Goal: Information Seeking & Learning: Learn about a topic

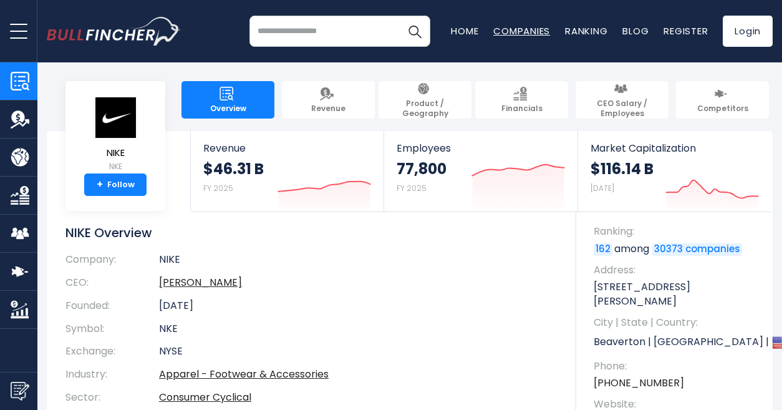
click at [524, 32] on link "Companies" at bounding box center [521, 30] width 57 height 13
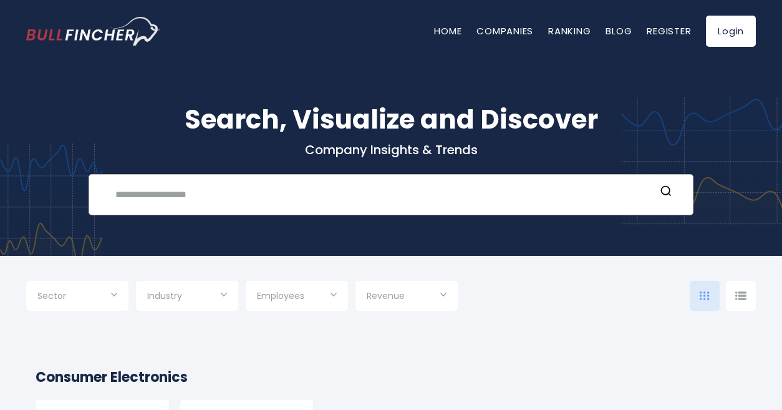
click at [353, 197] on input "text" at bounding box center [381, 194] width 547 height 23
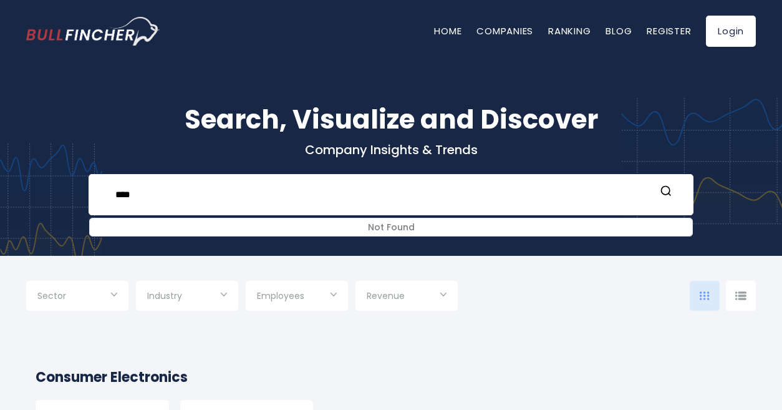
type input "****"
